Goal: Information Seeking & Learning: Learn about a topic

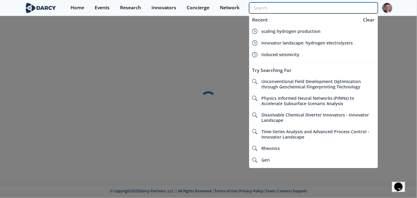
click at [354, 5] on input "search" at bounding box center [313, 7] width 129 height 11
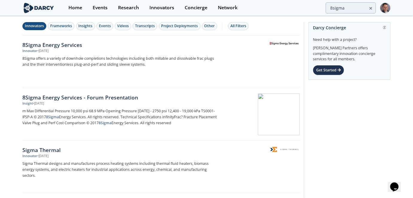
click at [38, 26] on div "Innovators" at bounding box center [34, 25] width 19 height 5
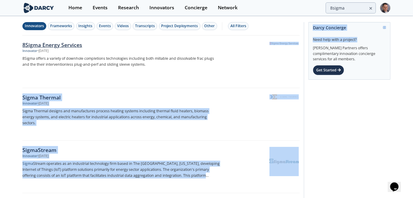
drag, startPoint x: 303, startPoint y: 43, endPoint x: 284, endPoint y: 42, distance: 19.2
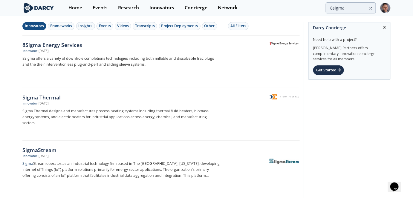
drag, startPoint x: 301, startPoint y: 50, endPoint x: 292, endPoint y: 43, distance: 11.7
copy div
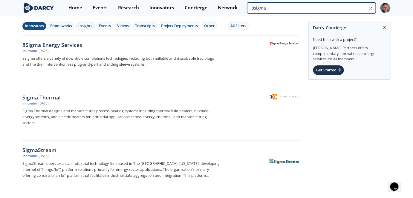
click at [348, 10] on input "8sigma" at bounding box center [311, 7] width 129 height 11
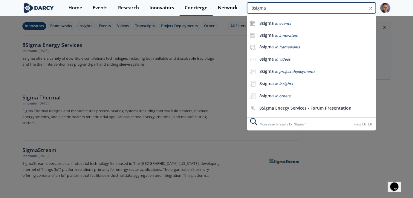
drag, startPoint x: 290, startPoint y: 11, endPoint x: 202, endPoint y: 10, distance: 88.2
click at [202, 10] on div "Home Events Research Innovators Concierge Network 8sigma 8sigma in events 8sigm…" at bounding box center [226, 8] width 327 height 16
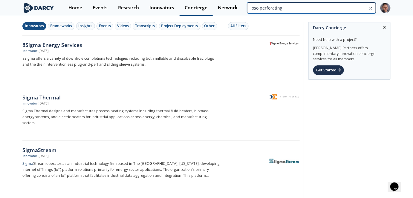
type input "oso perforating"
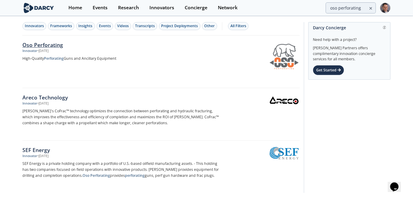
click at [53, 45] on div "Oso Perforating" at bounding box center [121, 45] width 198 height 8
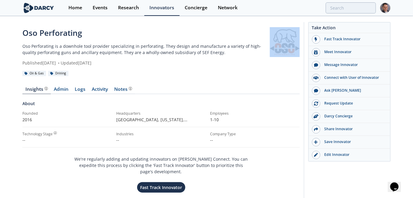
drag, startPoint x: 289, startPoint y: 63, endPoint x: 288, endPoint y: 56, distance: 7.6
click at [288, 56] on div at bounding box center [285, 46] width 30 height 39
copy link
